Goal: Obtain resource: Download file/media

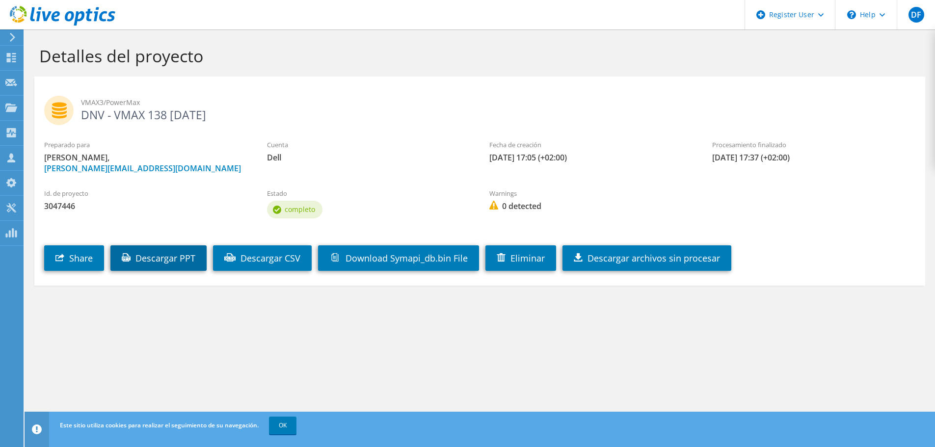
click at [161, 261] on link "Descargar PPT" at bounding box center [158, 258] width 96 height 26
click at [287, 257] on link "Descargar CSV" at bounding box center [262, 258] width 99 height 26
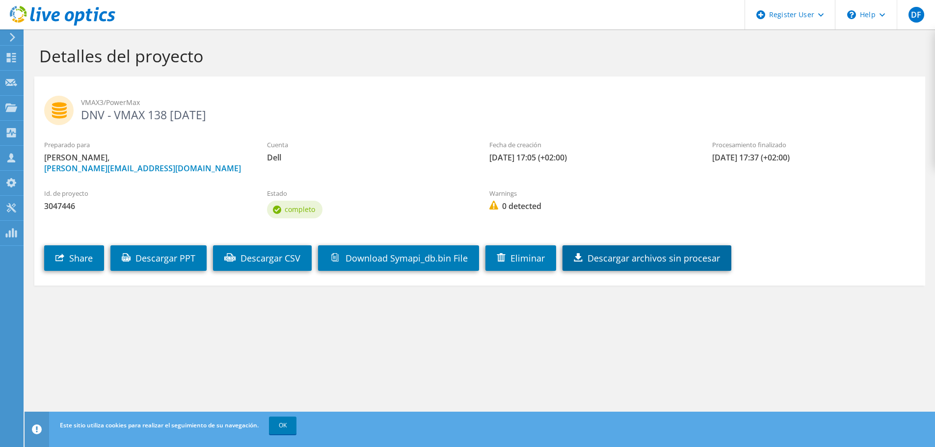
click at [659, 260] on link "Descargar archivos sin procesar" at bounding box center [646, 258] width 169 height 26
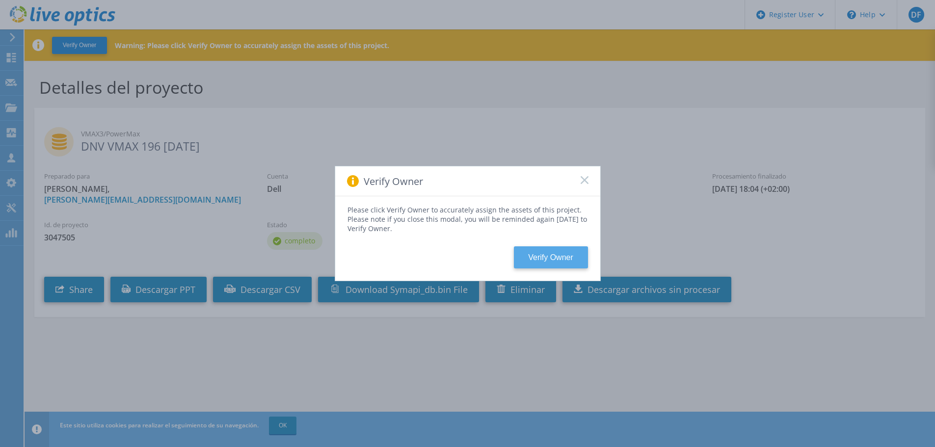
click at [545, 258] on button "Verify Owner" at bounding box center [551, 257] width 74 height 22
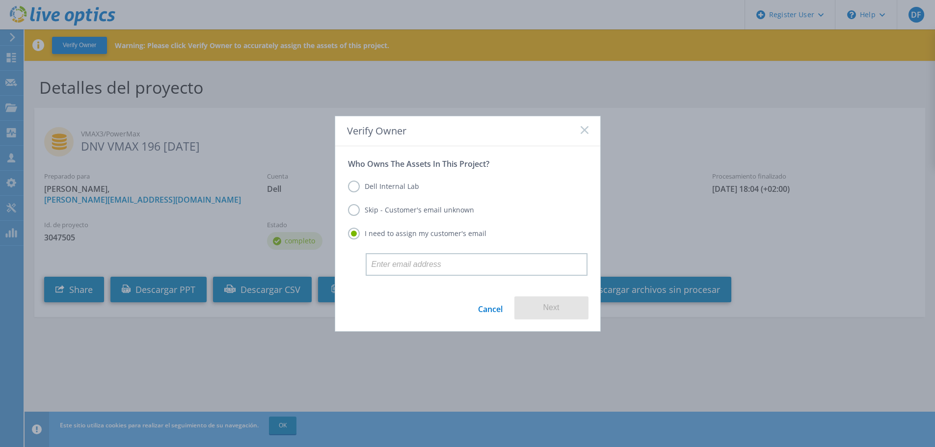
click at [387, 232] on label "I need to assign my customer's email" at bounding box center [417, 234] width 138 height 12
click at [0, 0] on input "I need to assign my customer's email" at bounding box center [0, 0] width 0 height 0
click at [352, 213] on label "Skip - Customer's email unknown" at bounding box center [411, 210] width 126 height 12
click at [0, 0] on input "Skip - Customer's email unknown" at bounding box center [0, 0] width 0 height 0
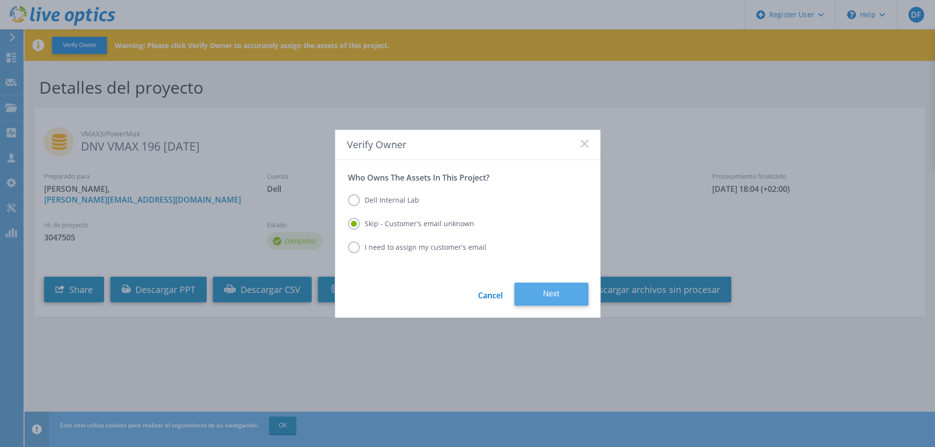
click at [564, 291] on button "Next" at bounding box center [551, 294] width 74 height 23
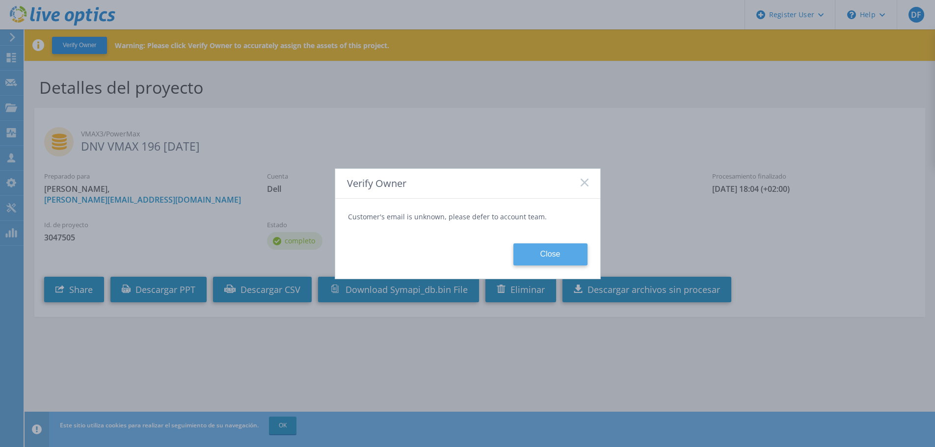
click at [548, 249] on button "Close" at bounding box center [550, 254] width 74 height 22
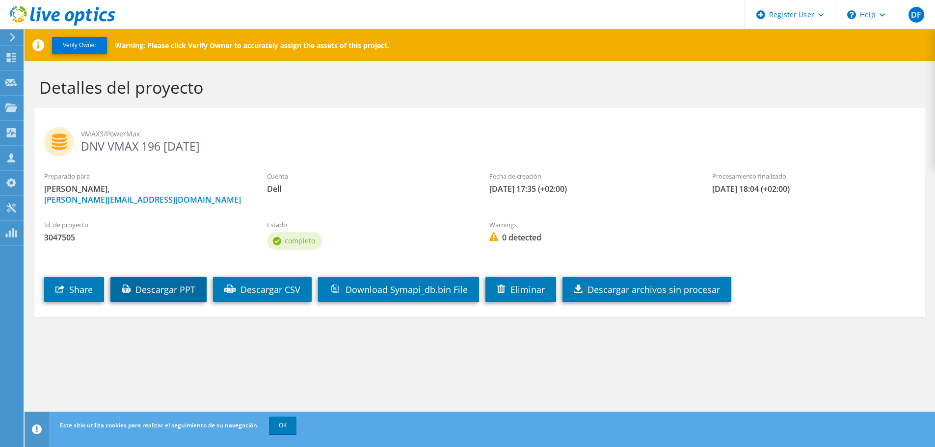
click at [158, 283] on link "Descargar PPT" at bounding box center [158, 290] width 96 height 26
click at [269, 287] on link "Descargar CSV" at bounding box center [262, 290] width 99 height 26
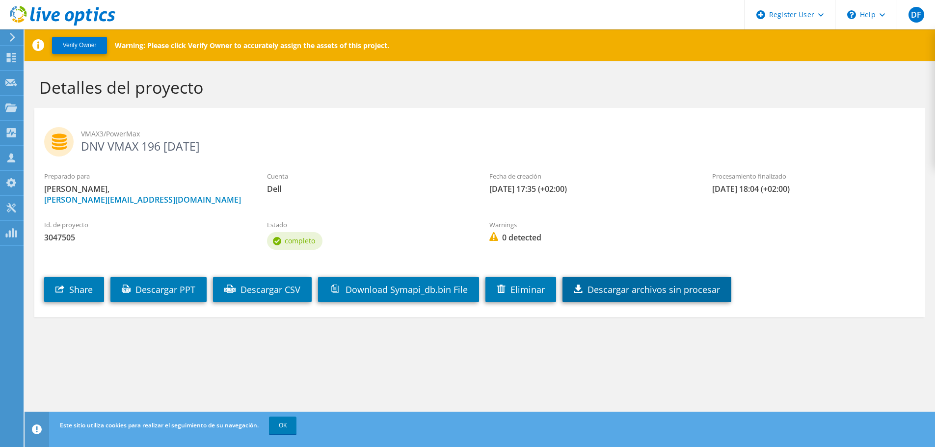
click at [662, 292] on link "Descargar archivos sin procesar" at bounding box center [646, 290] width 169 height 26
click at [288, 423] on link "OK" at bounding box center [282, 426] width 27 height 18
